Goal: Task Accomplishment & Management: Use online tool/utility

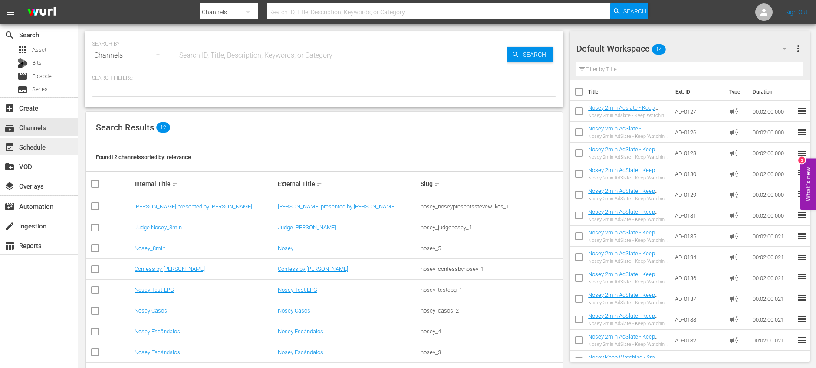
click at [59, 147] on div "event_available Schedule" at bounding box center [39, 146] width 78 height 17
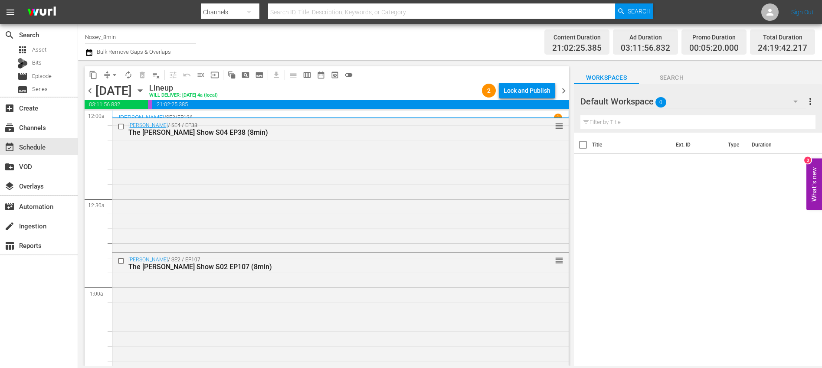
click at [147, 36] on input "Nosey_8min" at bounding box center [140, 36] width 111 height 21
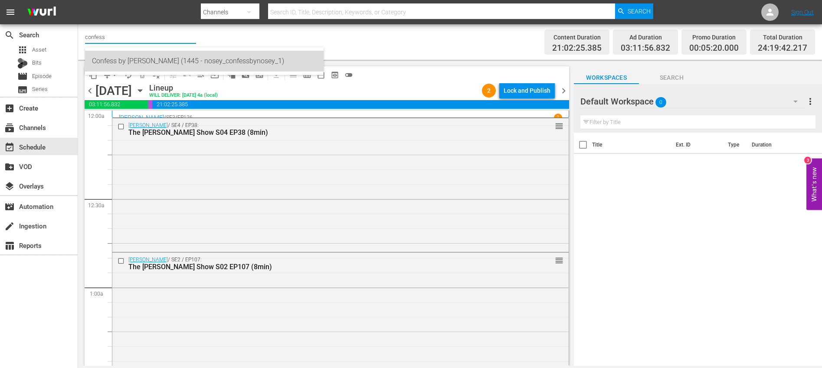
click at [143, 65] on div "Confess by [PERSON_NAME] (1445 - nosey_confessbynosey_1)" at bounding box center [204, 61] width 225 height 21
type input "Confess by [PERSON_NAME] (1445 - nosey_confessbynosey_1)"
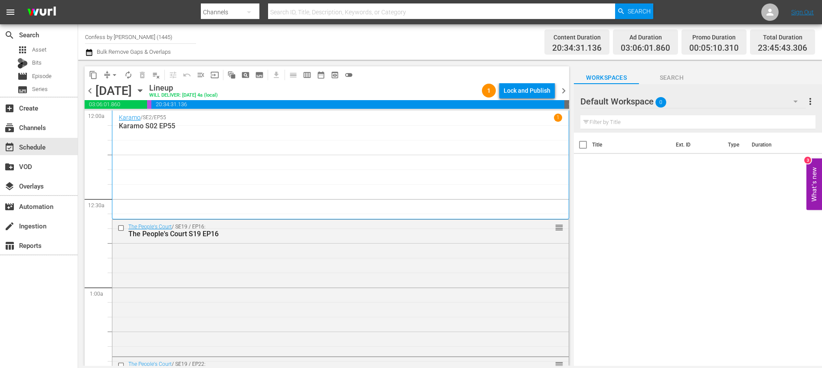
click at [90, 92] on span "chevron_left" at bounding box center [90, 90] width 11 height 11
